Goal: Navigation & Orientation: Find specific page/section

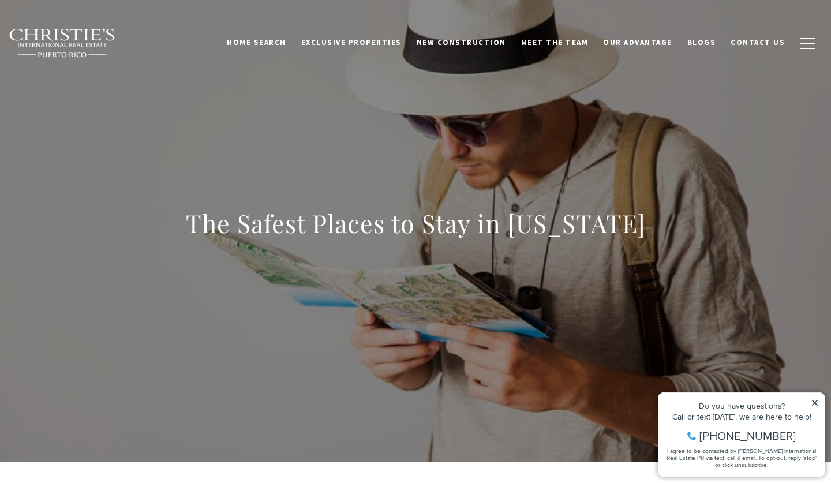
click at [693, 44] on span "Blogs" at bounding box center [701, 42] width 29 height 10
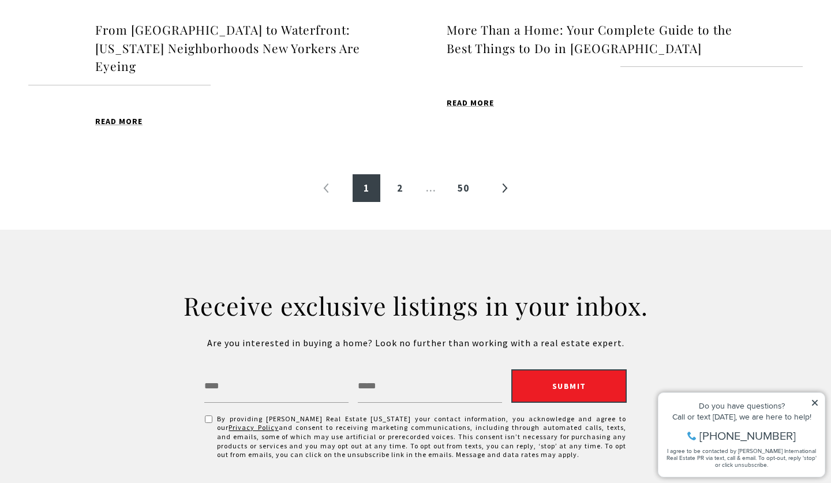
scroll to position [1431, 0]
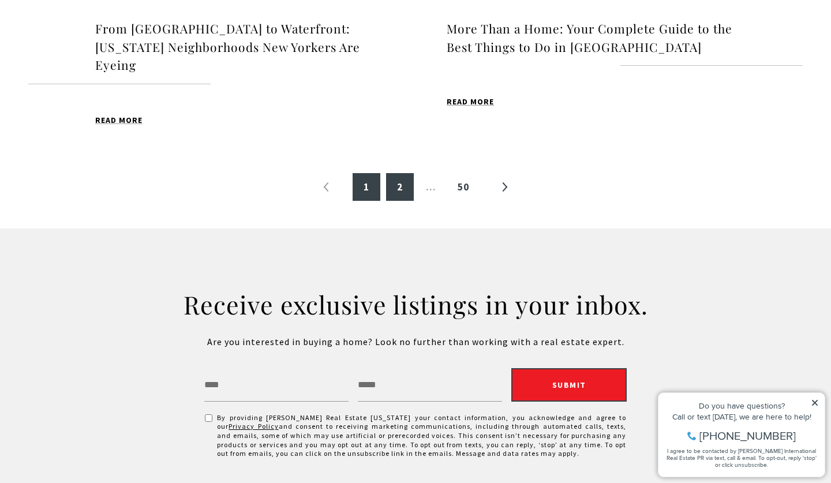
click at [401, 187] on link "2" at bounding box center [400, 187] width 28 height 28
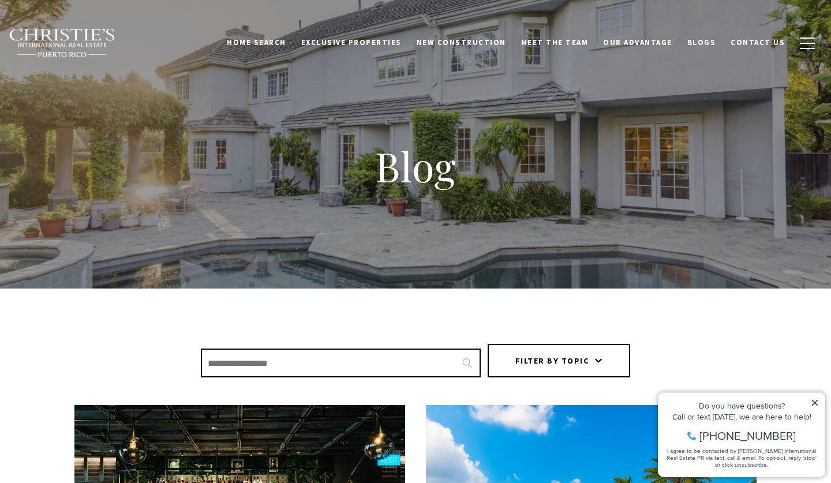
click at [40, 43] on img at bounding box center [62, 43] width 107 height 30
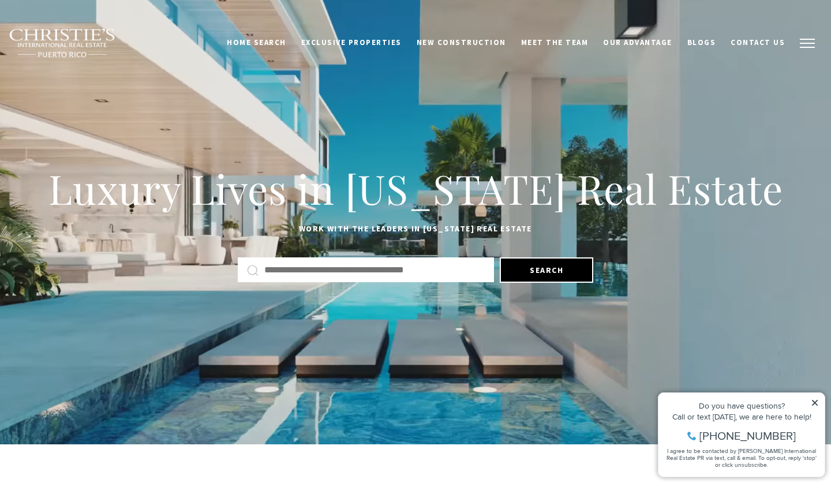
click at [804, 52] on button "button" at bounding box center [807, 43] width 30 height 33
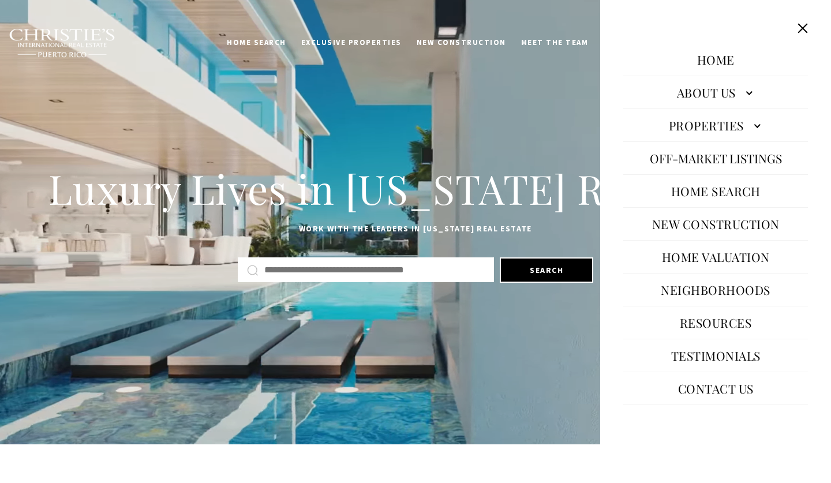
click at [710, 72] on link "Home" at bounding box center [715, 60] width 49 height 28
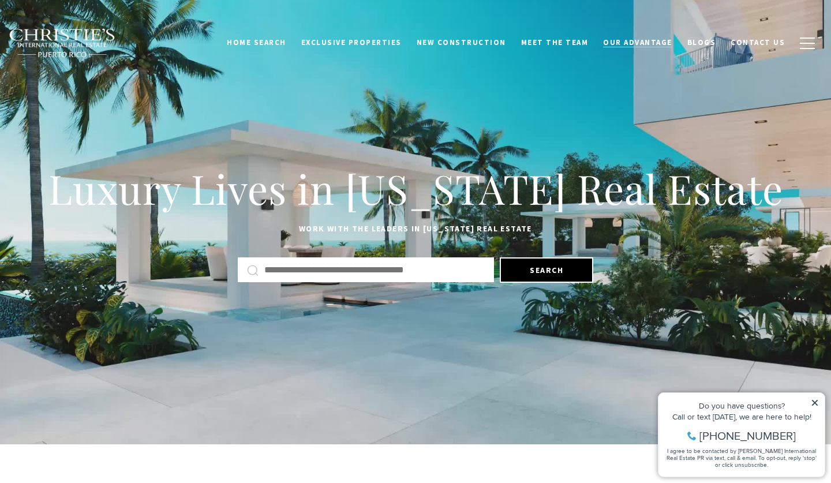
click at [661, 44] on span "Our Advantage" at bounding box center [637, 42] width 69 height 10
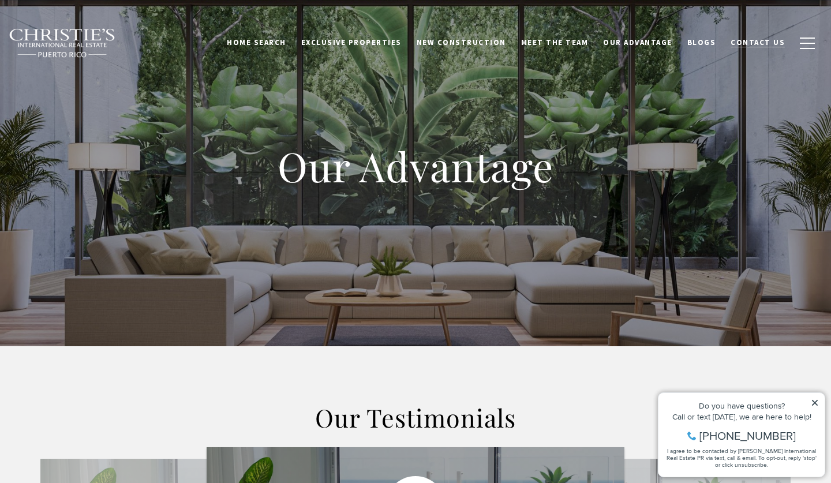
click at [753, 45] on span "Contact Us" at bounding box center [757, 42] width 54 height 10
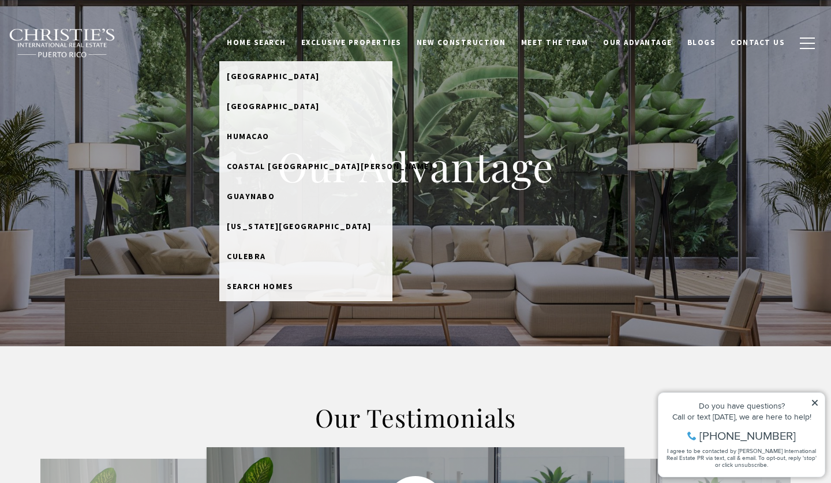
click at [261, 42] on link "Home Search" at bounding box center [256, 43] width 74 height 22
click at [291, 47] on link "Home Search" at bounding box center [256, 43] width 74 height 22
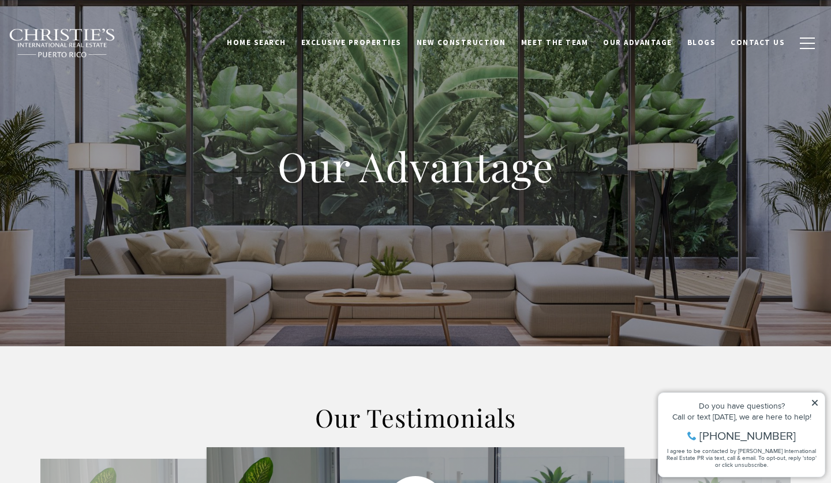
click at [292, 47] on link "Home Search" at bounding box center [256, 43] width 74 height 22
click at [278, 43] on link "Home Search" at bounding box center [256, 43] width 74 height 22
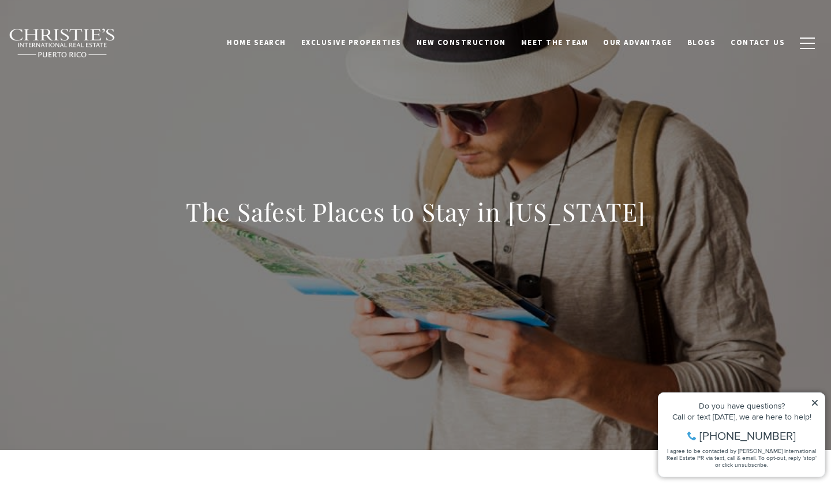
scroll to position [16, 0]
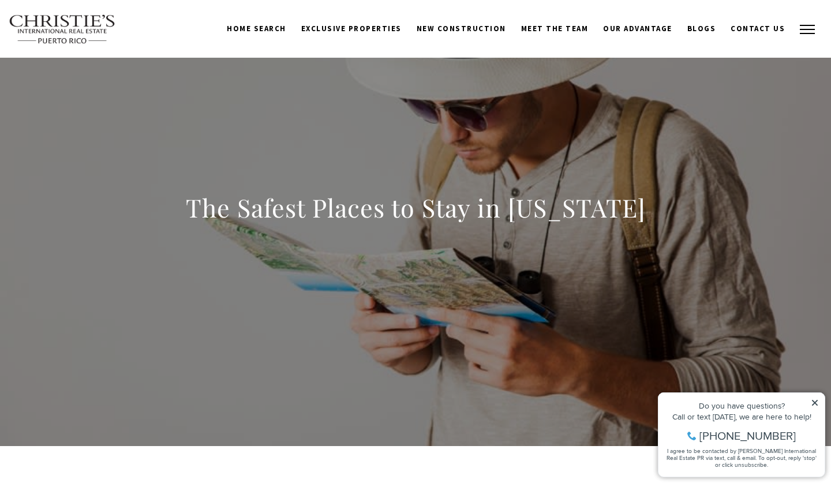
click at [804, 30] on span "button" at bounding box center [807, 29] width 15 height 1
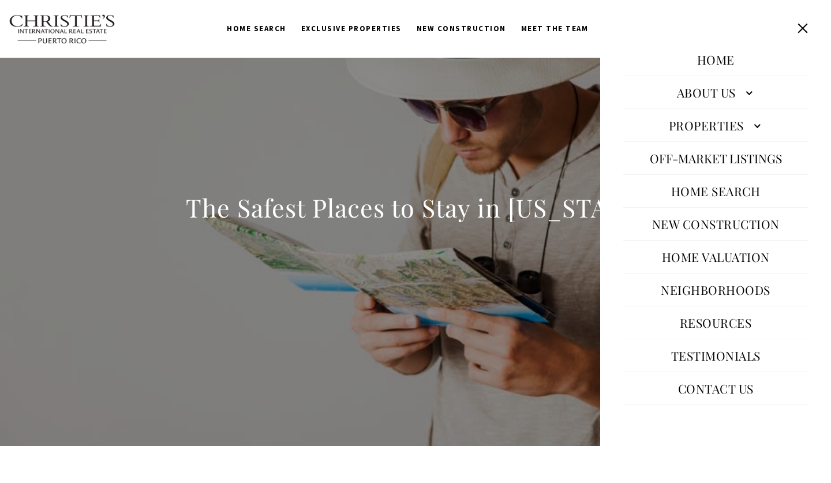
click at [804, 31] on button at bounding box center [802, 28] width 22 height 22
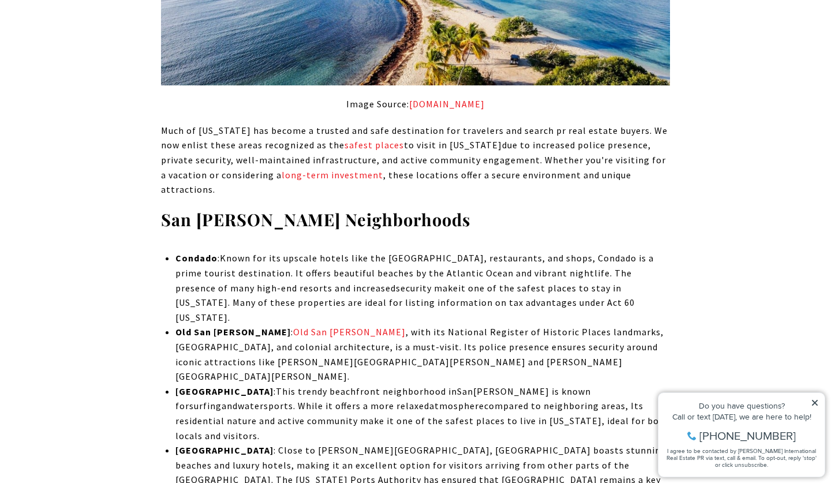
scroll to position [2270, 0]
